Goal: Information Seeking & Learning: Understand process/instructions

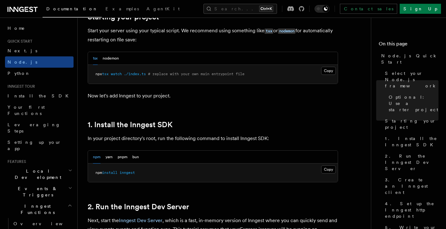
scroll to position [313, 0]
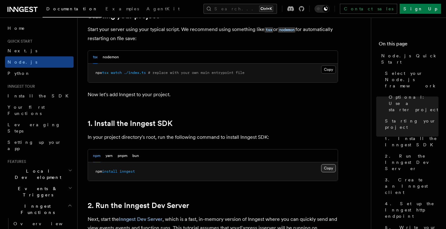
click at [325, 166] on button "Copy Copied" at bounding box center [328, 168] width 15 height 8
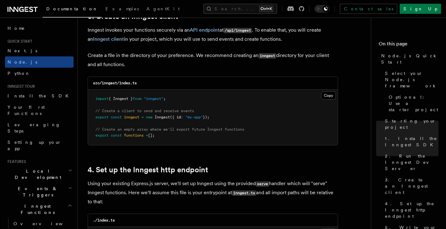
scroll to position [814, 0]
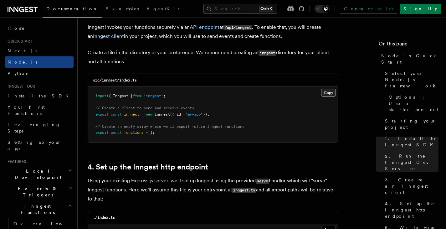
click at [326, 95] on button "Copy Copied" at bounding box center [328, 93] width 15 height 8
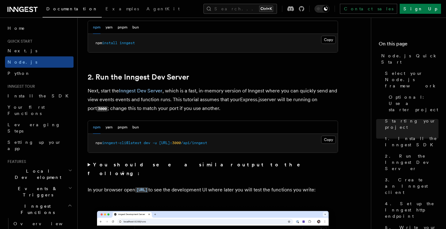
scroll to position [344, 0]
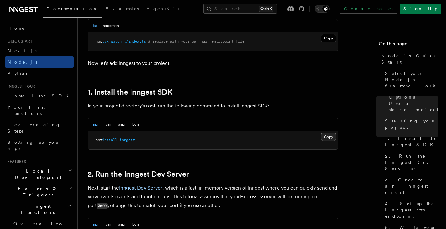
click at [326, 136] on button "Copy Copied" at bounding box center [328, 137] width 15 height 8
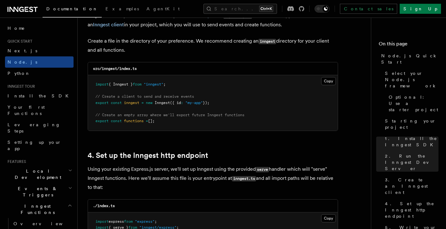
scroll to position [814, 0]
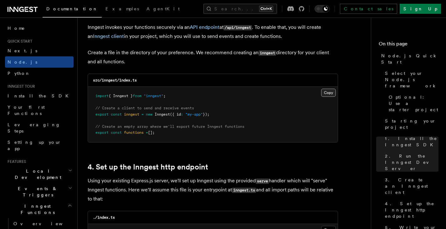
click at [324, 92] on button "Copy Copied" at bounding box center [328, 93] width 15 height 8
drag, startPoint x: 191, startPoint y: 132, endPoint x: 87, endPoint y: 129, distance: 104.3
copy code "// Create an empty array where we'll export future Inngest functions export con…"
click at [164, 130] on pre "import { Inngest } from "inngest" ; // Create a client to send and receive even…" at bounding box center [213, 114] width 250 height 55
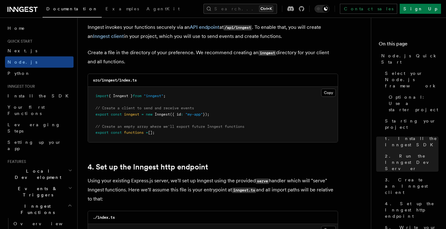
drag, startPoint x: 166, startPoint y: 131, endPoint x: 96, endPoint y: 136, distance: 69.7
click at [96, 136] on pre "import { Inngest } from "inngest" ; // Create a client to send and receive even…" at bounding box center [213, 114] width 250 height 55
copy span "export const functions = [];"
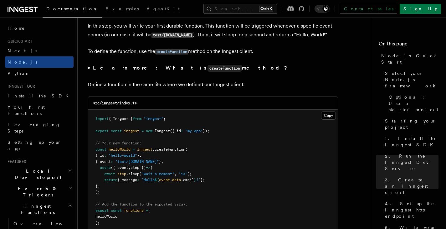
scroll to position [1252, 0]
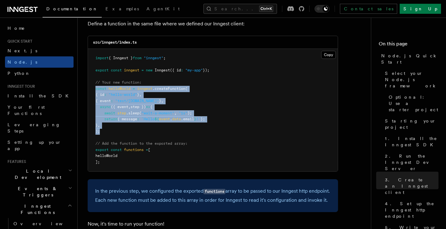
drag, startPoint x: 102, startPoint y: 135, endPoint x: 87, endPoint y: 93, distance: 44.2
copy code "const helloWorld = inngest .createFunction ( { id : "hello-world" } , { event :…"
